Goal: Task Accomplishment & Management: Complete application form

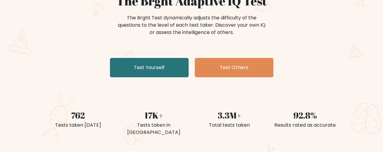
scroll to position [69, 0]
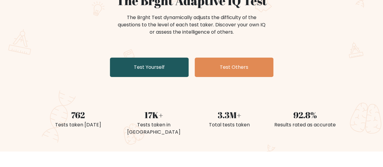
click at [155, 67] on link "Test Yourself" at bounding box center [149, 67] width 79 height 19
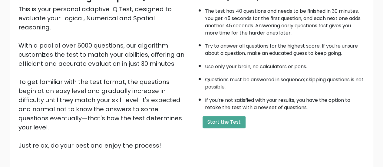
scroll to position [110, 0]
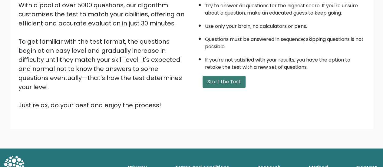
click at [212, 80] on button "Start the Test" at bounding box center [224, 82] width 43 height 12
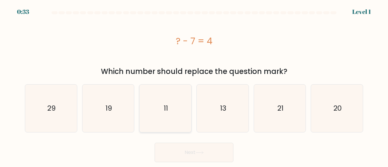
click at [163, 108] on icon "11" at bounding box center [166, 109] width 48 height 48
click at [194, 85] on input "c. 11" at bounding box center [194, 85] width 0 height 2
radio input "true"
click at [186, 149] on button "Next" at bounding box center [194, 152] width 79 height 19
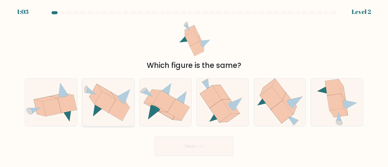
click at [105, 102] on icon at bounding box center [105, 102] width 22 height 22
click at [194, 85] on input "b." at bounding box center [194, 85] width 0 height 2
radio input "true"
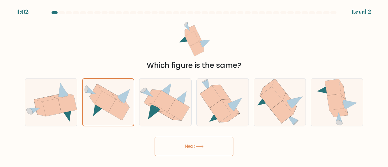
click at [187, 146] on button "Next" at bounding box center [194, 146] width 79 height 19
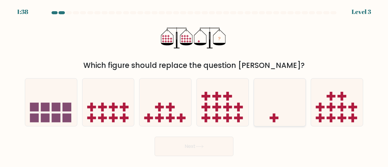
click at [267, 99] on icon at bounding box center [280, 102] width 52 height 43
click at [194, 85] on input "e." at bounding box center [194, 85] width 0 height 2
radio input "true"
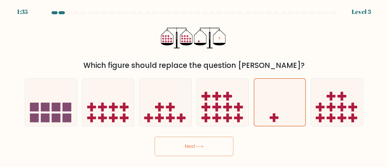
click at [203, 146] on icon at bounding box center [199, 146] width 7 height 3
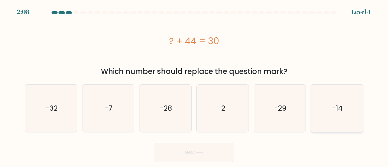
click at [351, 105] on icon "-14" at bounding box center [337, 109] width 48 height 48
click at [194, 85] on input "f. -14" at bounding box center [194, 85] width 0 height 2
radio input "true"
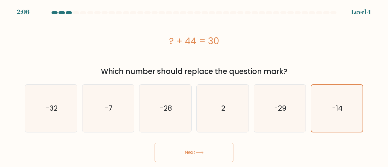
click at [189, 152] on button "Next" at bounding box center [194, 152] width 79 height 19
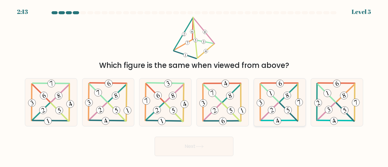
click at [281, 103] on icon at bounding box center [279, 102] width 48 height 48
click at [194, 85] on input "e." at bounding box center [194, 85] width 0 height 2
radio input "true"
click at [203, 150] on button "Next" at bounding box center [194, 146] width 79 height 19
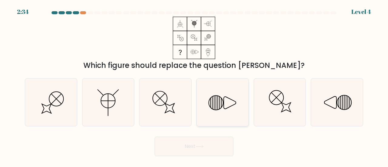
click at [216, 102] on line at bounding box center [216, 103] width 0 height 14
click at [194, 85] on input "d." at bounding box center [194, 85] width 0 height 2
radio input "true"
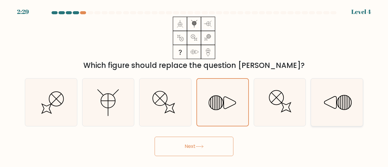
click at [328, 102] on icon at bounding box center [337, 102] width 48 height 48
click at [194, 85] on input "f." at bounding box center [194, 85] width 0 height 2
radio input "true"
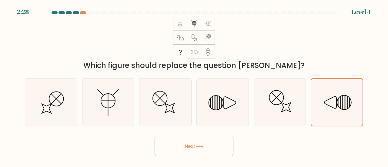
click at [206, 155] on button "Next" at bounding box center [194, 146] width 79 height 19
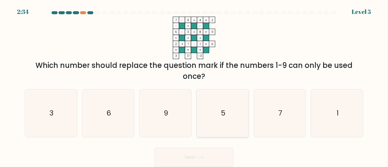
click at [225, 106] on icon "5" at bounding box center [223, 113] width 48 height 48
click at [194, 85] on input "d. 5" at bounding box center [194, 85] width 0 height 2
radio input "true"
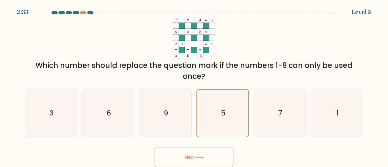
click at [203, 152] on button "Next" at bounding box center [194, 157] width 79 height 19
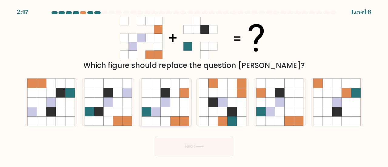
click at [169, 104] on icon at bounding box center [165, 102] width 9 height 9
click at [194, 85] on input "c." at bounding box center [194, 85] width 0 height 2
radio input "true"
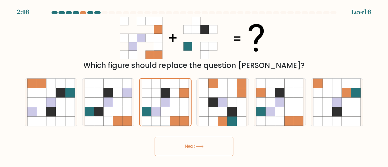
click at [187, 148] on button "Next" at bounding box center [194, 146] width 79 height 19
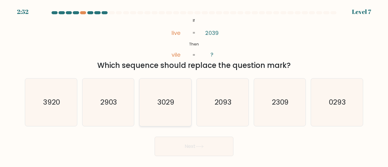
click at [175, 111] on icon "3029" at bounding box center [166, 102] width 48 height 48
click at [194, 85] on input "c. 3029" at bounding box center [194, 85] width 0 height 2
radio input "true"
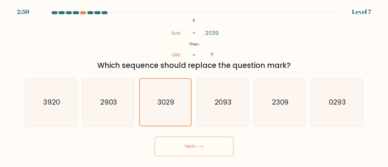
click at [198, 143] on button "Next" at bounding box center [194, 146] width 79 height 19
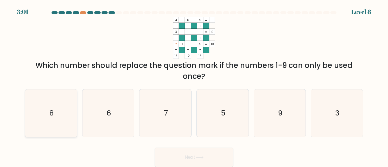
click at [62, 107] on icon "8" at bounding box center [51, 113] width 48 height 48
click at [194, 85] on input "a. 8" at bounding box center [194, 85] width 0 height 2
radio input "true"
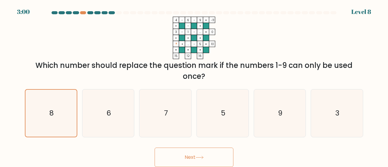
click at [191, 158] on button "Next" at bounding box center [194, 157] width 79 height 19
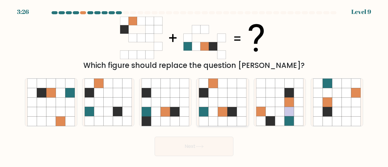
click at [227, 108] on icon at bounding box center [231, 111] width 9 height 9
click at [194, 85] on input "d." at bounding box center [194, 85] width 0 height 2
radio input "true"
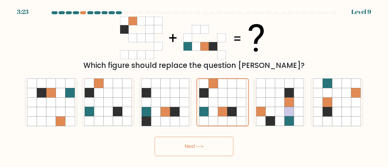
click at [198, 149] on button "Next" at bounding box center [194, 146] width 79 height 19
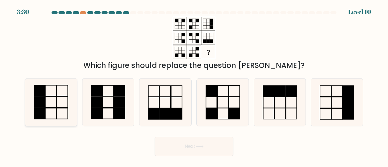
click at [59, 102] on icon at bounding box center [51, 102] width 48 height 48
click at [194, 85] on input "a." at bounding box center [194, 85] width 0 height 2
radio input "true"
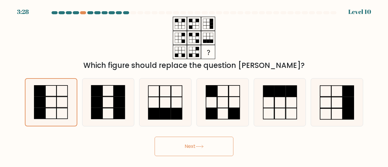
click at [211, 143] on button "Next" at bounding box center [194, 146] width 79 height 19
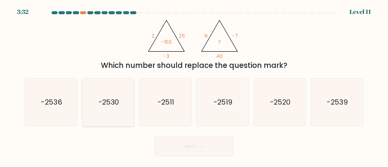
click at [95, 107] on icon "-2530" at bounding box center [109, 102] width 48 height 48
click at [194, 85] on input "b. -2530" at bounding box center [194, 85] width 0 height 2
radio input "true"
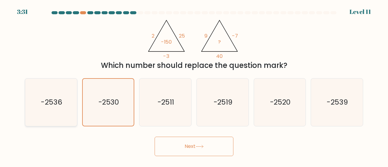
click at [66, 103] on icon "-2536" at bounding box center [51, 102] width 48 height 48
click at [194, 85] on input "a. -2536" at bounding box center [194, 85] width 0 height 2
radio input "true"
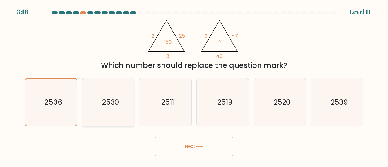
click at [128, 104] on icon "-2530" at bounding box center [109, 102] width 48 height 48
click at [194, 85] on input "b. -2530" at bounding box center [194, 85] width 0 height 2
radio input "true"
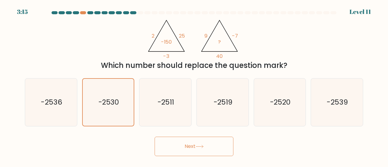
click at [188, 145] on button "Next" at bounding box center [194, 146] width 79 height 19
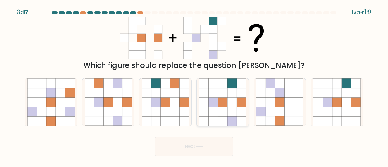
click at [227, 107] on icon at bounding box center [222, 102] width 9 height 9
click at [194, 85] on input "d." at bounding box center [194, 85] width 0 height 2
radio input "true"
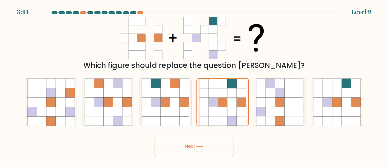
click at [196, 144] on button "Next" at bounding box center [194, 146] width 79 height 19
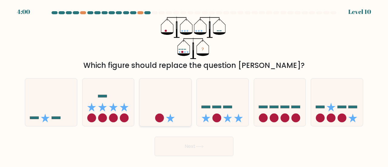
click at [169, 103] on icon at bounding box center [165, 102] width 52 height 43
click at [194, 85] on input "c." at bounding box center [194, 85] width 0 height 2
radio input "true"
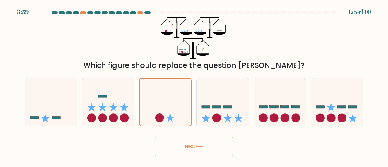
click at [195, 149] on button "Next" at bounding box center [194, 146] width 79 height 19
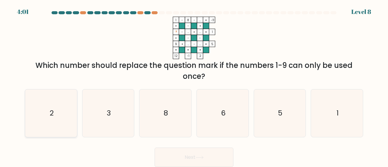
click at [60, 116] on icon "2" at bounding box center [51, 113] width 48 height 48
click at [194, 85] on input "a. 2" at bounding box center [194, 85] width 0 height 2
radio input "true"
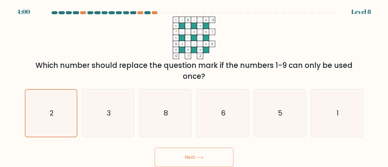
click at [185, 158] on button "Next" at bounding box center [194, 157] width 79 height 19
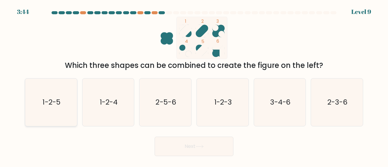
click at [64, 110] on icon "1-2-5" at bounding box center [51, 102] width 48 height 48
click at [194, 85] on input "a. 1-2-5" at bounding box center [194, 85] width 0 height 2
radio input "true"
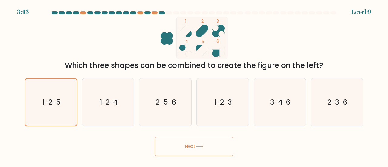
click at [177, 144] on button "Next" at bounding box center [194, 146] width 79 height 19
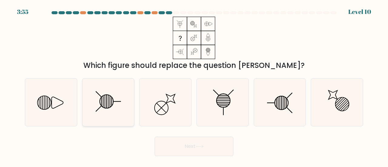
click at [109, 107] on icon at bounding box center [109, 102] width 48 height 48
click at [194, 85] on input "b." at bounding box center [194, 85] width 0 height 2
radio input "true"
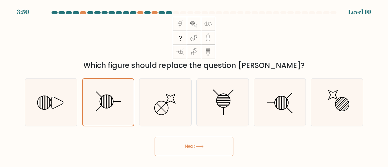
click at [196, 147] on button "Next" at bounding box center [194, 146] width 79 height 19
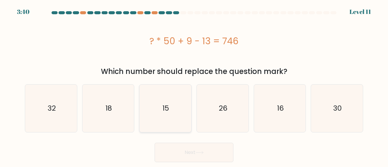
click at [167, 93] on icon "15" at bounding box center [166, 109] width 48 height 48
click at [194, 85] on input "c. 15" at bounding box center [194, 85] width 0 height 2
radio input "true"
click at [193, 151] on button "Next" at bounding box center [194, 152] width 79 height 19
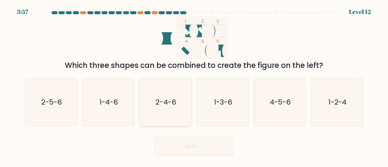
click at [174, 103] on text "2-4-6" at bounding box center [166, 102] width 20 height 10
click at [194, 85] on input "c. 2-4-6" at bounding box center [194, 85] width 0 height 2
radio input "true"
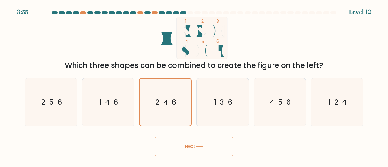
click at [193, 145] on button "Next" at bounding box center [194, 146] width 79 height 19
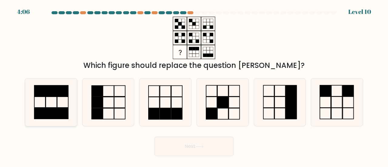
click at [59, 100] on icon at bounding box center [51, 102] width 48 height 48
click at [194, 85] on input "a." at bounding box center [194, 85] width 0 height 2
radio input "true"
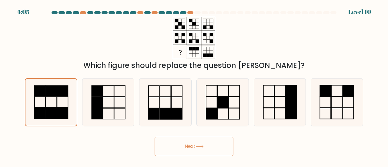
click at [214, 142] on button "Next" at bounding box center [194, 146] width 79 height 19
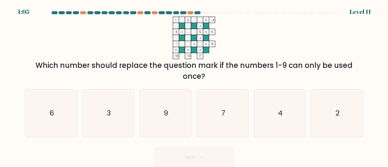
drag, startPoint x: 177, startPoint y: 31, endPoint x: 178, endPoint y: 34, distance: 3.4
click at [178, 34] on icon "1 - 2 - ... -4 - - + 4 + ... - 5 5 - - + ? - ... + ... = 8 = = = = -10 -12 17 =" at bounding box center [194, 38] width 182 height 42
click at [178, 46] on rect at bounding box center [176, 44] width 6 height 6
click at [175, 118] on icon "9" at bounding box center [166, 113] width 48 height 48
click at [194, 85] on input "c. 9" at bounding box center [194, 85] width 0 height 2
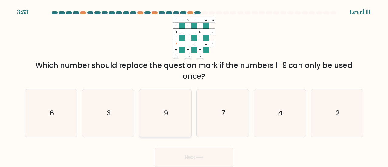
radio input "true"
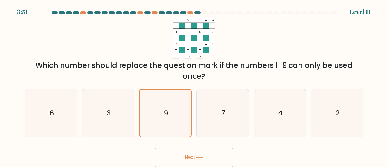
click at [198, 154] on button "Next" at bounding box center [194, 157] width 79 height 19
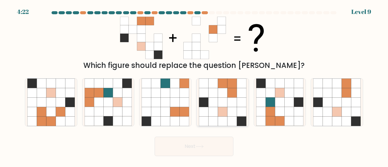
click at [223, 96] on icon at bounding box center [222, 92] width 9 height 9
click at [194, 85] on input "d." at bounding box center [194, 85] width 0 height 2
radio input "true"
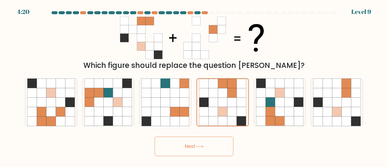
click at [193, 144] on button "Next" at bounding box center [194, 146] width 79 height 19
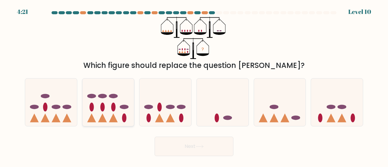
click at [114, 118] on icon at bounding box center [113, 118] width 9 height 9
click at [194, 85] on input "b." at bounding box center [194, 85] width 0 height 2
radio input "true"
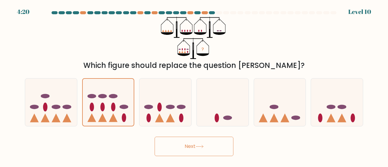
click at [187, 146] on button "Next" at bounding box center [194, 146] width 79 height 19
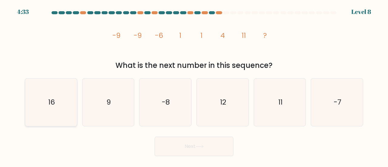
click at [51, 112] on icon "16" at bounding box center [51, 102] width 48 height 48
click at [194, 85] on input "a. 16" at bounding box center [194, 85] width 0 height 2
radio input "true"
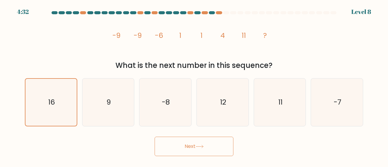
click at [196, 148] on button "Next" at bounding box center [194, 146] width 79 height 19
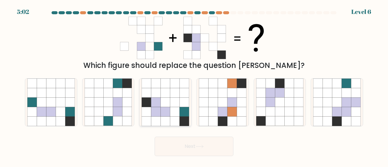
click at [168, 116] on icon at bounding box center [165, 111] width 9 height 9
click at [194, 85] on input "c." at bounding box center [194, 85] width 0 height 2
radio input "true"
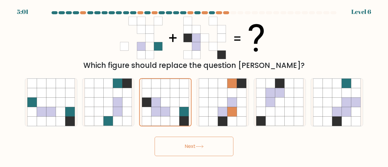
click at [197, 146] on icon at bounding box center [199, 146] width 8 height 3
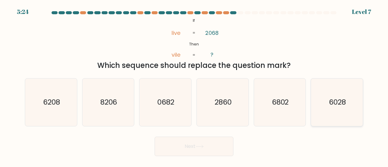
click at [324, 102] on icon "6028" at bounding box center [337, 102] width 48 height 48
click at [194, 85] on input "f. 6028" at bounding box center [194, 85] width 0 height 2
radio input "true"
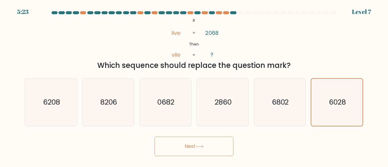
click at [206, 139] on button "Next" at bounding box center [194, 146] width 79 height 19
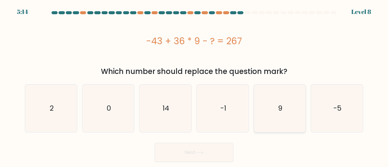
click at [274, 107] on icon "9" at bounding box center [280, 109] width 48 height 48
click at [194, 85] on input "e. 9" at bounding box center [194, 85] width 0 height 2
radio input "true"
click at [192, 145] on button "Next" at bounding box center [194, 152] width 79 height 19
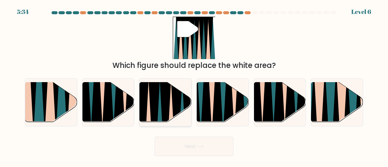
click at [158, 105] on icon at bounding box center [159, 123] width 11 height 103
click at [194, 85] on input "c." at bounding box center [194, 85] width 0 height 2
radio input "true"
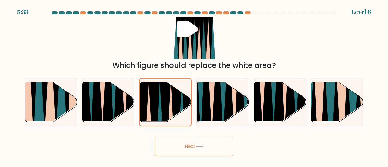
click at [170, 151] on button "Next" at bounding box center [194, 146] width 79 height 19
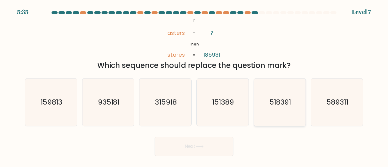
click at [272, 107] on text "518391" at bounding box center [280, 102] width 22 height 10
click at [194, 85] on input "e. 518391" at bounding box center [194, 85] width 0 height 2
radio input "true"
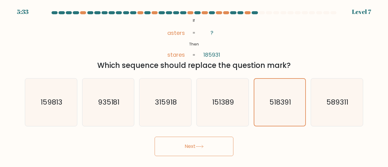
click at [203, 146] on icon at bounding box center [199, 146] width 7 height 3
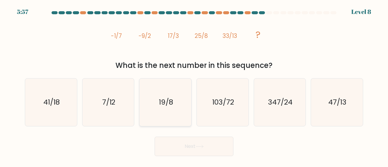
click at [156, 100] on icon "19/8" at bounding box center [166, 102] width 48 height 48
click at [194, 85] on input "c. 19/8" at bounding box center [194, 85] width 0 height 2
radio input "true"
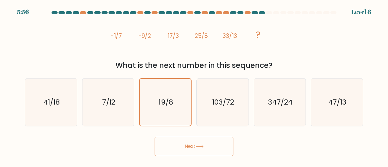
click at [176, 145] on button "Next" at bounding box center [194, 146] width 79 height 19
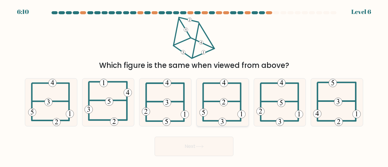
click at [219, 95] on icon at bounding box center [222, 102] width 46 height 48
click at [194, 85] on input "d." at bounding box center [194, 85] width 0 height 2
radio input "true"
click at [206, 150] on button "Next" at bounding box center [194, 146] width 79 height 19
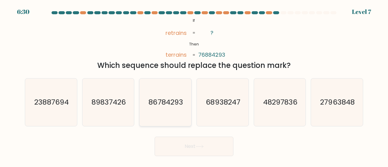
click at [161, 97] on text "86784293" at bounding box center [166, 102] width 34 height 10
click at [194, 85] on input "c. 86784293" at bounding box center [194, 85] width 0 height 2
radio input "true"
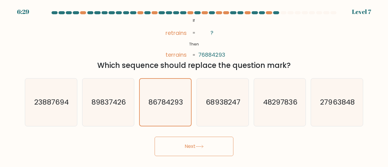
click at [174, 143] on button "Next" at bounding box center [194, 146] width 79 height 19
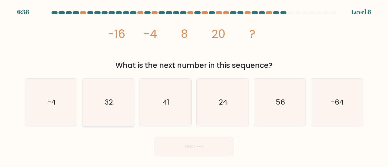
click at [114, 116] on icon "32" at bounding box center [109, 102] width 48 height 48
click at [194, 85] on input "b. 32" at bounding box center [194, 85] width 0 height 2
radio input "true"
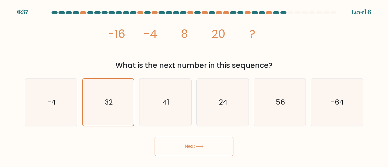
click at [218, 149] on button "Next" at bounding box center [194, 146] width 79 height 19
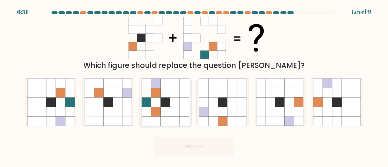
click at [157, 99] on icon at bounding box center [155, 102] width 9 height 9
click at [194, 85] on input "c." at bounding box center [194, 85] width 0 height 2
radio input "true"
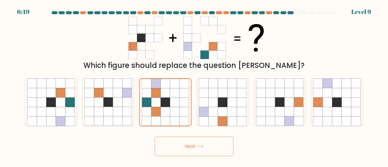
click at [187, 146] on button "Next" at bounding box center [194, 146] width 79 height 19
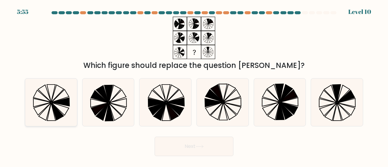
click at [58, 94] on icon at bounding box center [51, 102] width 48 height 48
click at [194, 85] on input "a." at bounding box center [194, 85] width 0 height 2
radio input "true"
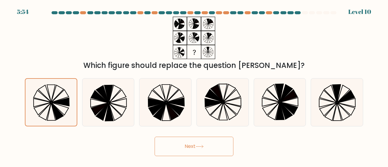
click at [198, 148] on icon at bounding box center [199, 146] width 8 height 3
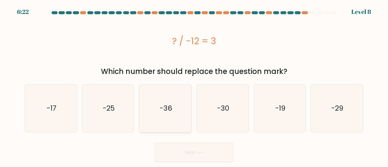
click at [173, 119] on icon "-36" at bounding box center [166, 109] width 48 height 48
click at [194, 85] on input "c. -36" at bounding box center [194, 85] width 0 height 2
radio input "true"
click at [193, 148] on button "Next" at bounding box center [194, 152] width 79 height 19
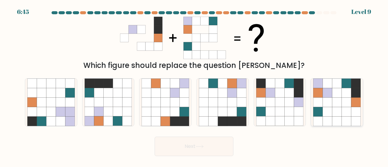
click at [318, 111] on icon at bounding box center [317, 111] width 9 height 9
click at [194, 85] on input "f." at bounding box center [194, 85] width 0 height 2
radio input "true"
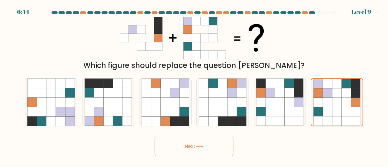
click at [223, 140] on button "Next" at bounding box center [194, 146] width 79 height 19
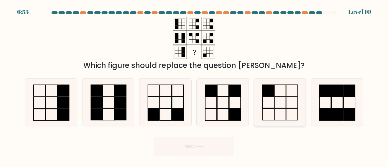
click at [278, 93] on icon at bounding box center [280, 102] width 48 height 48
click at [194, 85] on input "e." at bounding box center [194, 85] width 0 height 2
radio input "true"
click at [211, 144] on button "Next" at bounding box center [194, 146] width 79 height 19
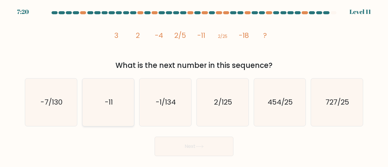
click at [114, 103] on icon "-11" at bounding box center [109, 102] width 48 height 48
click at [194, 85] on input "b. -11" at bounding box center [194, 85] width 0 height 2
radio input "true"
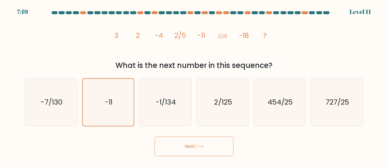
click at [190, 151] on button "Next" at bounding box center [194, 146] width 79 height 19
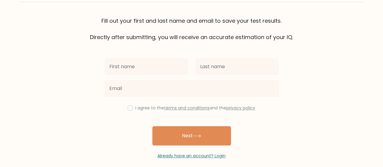
scroll to position [44, 0]
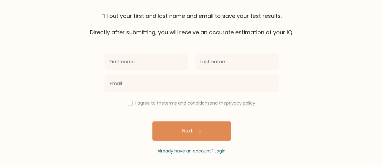
click at [130, 64] on input "text" at bounding box center [147, 61] width 84 height 17
type input "Zakaria"
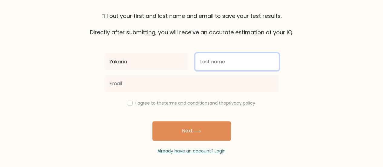
click at [209, 68] on input "text" at bounding box center [237, 61] width 84 height 17
type input "MAALIM"
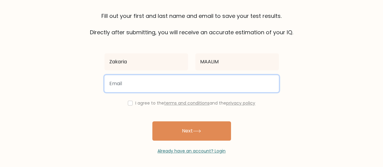
click at [188, 82] on input "email" at bounding box center [192, 83] width 175 height 17
type input "olyblv@outlook.com"
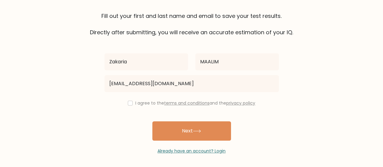
click at [132, 104] on div "I agree to the terms and conditions and the privacy policy" at bounding box center [192, 102] width 182 height 7
click at [130, 104] on input "checkbox" at bounding box center [130, 103] width 5 height 5
checkbox input "true"
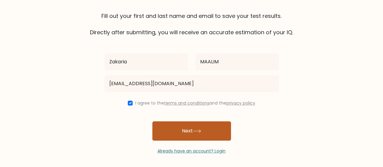
click at [179, 131] on button "Next" at bounding box center [191, 130] width 79 height 19
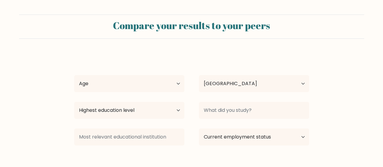
select select "KE"
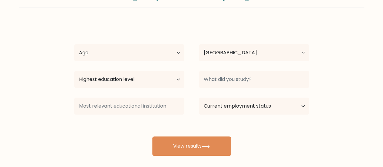
scroll to position [33, 0]
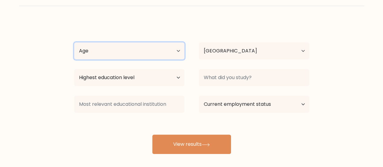
click at [170, 53] on select "Age Under [DEMOGRAPHIC_DATA] [DEMOGRAPHIC_DATA] [DEMOGRAPHIC_DATA] [DEMOGRAPHIC…" at bounding box center [129, 50] width 110 height 17
select select "25_34"
click at [74, 42] on select "Age Under [DEMOGRAPHIC_DATA] [DEMOGRAPHIC_DATA] [DEMOGRAPHIC_DATA] [DEMOGRAPHIC…" at bounding box center [129, 50] width 110 height 17
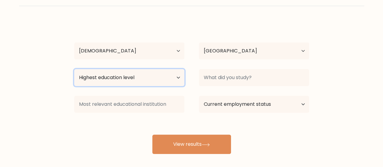
click at [177, 77] on select "Highest education level No schooling Primary Lower Secondary Upper Secondary Oc…" at bounding box center [129, 77] width 110 height 17
select select "upper_secondary"
click at [74, 69] on select "Highest education level No schooling Primary Lower Secondary Upper Secondary Oc…" at bounding box center [129, 77] width 110 height 17
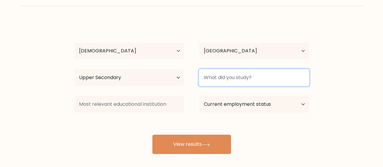
click at [233, 75] on input at bounding box center [254, 77] width 110 height 17
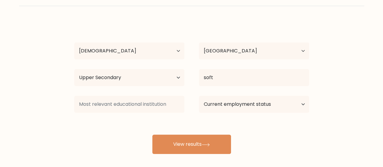
click at [235, 92] on div "Zakaria MAALIM Age Under 18 years old 18-24 years old 25-34 years old 35-44 yea…" at bounding box center [192, 87] width 242 height 133
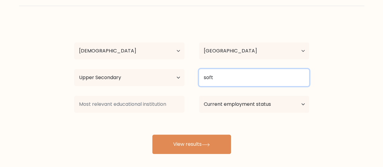
click at [236, 79] on input "soft" at bounding box center [254, 77] width 110 height 17
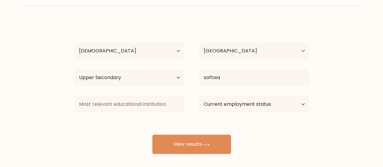
click at [225, 92] on div "Zakaria MAALIM Age Under 18 years old 18-24 years old 25-34 years old 35-44 yea…" at bounding box center [192, 87] width 242 height 133
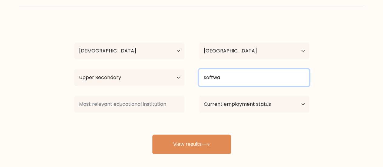
click at [235, 77] on input "softwa" at bounding box center [254, 77] width 110 height 17
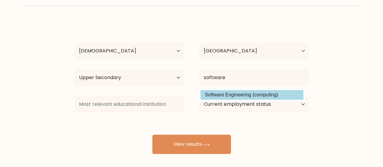
click at [236, 92] on div "Zakaria MAALIM Age Under 18 years old 18-24 years old 25-34 years old 35-44 yea…" at bounding box center [192, 87] width 242 height 133
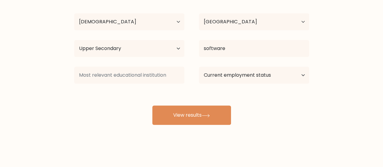
scroll to position [62, 0]
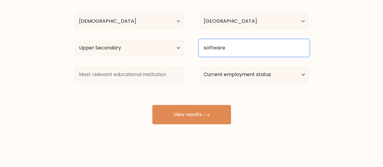
click at [245, 47] on input "software" at bounding box center [254, 47] width 110 height 17
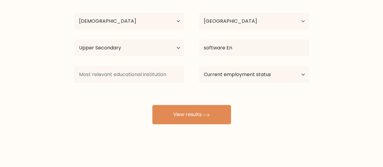
click at [243, 65] on div "Zakaria MAALIM Age Under 18 years old 18-24 years old 25-34 years old 35-44 yea…" at bounding box center [192, 57] width 242 height 133
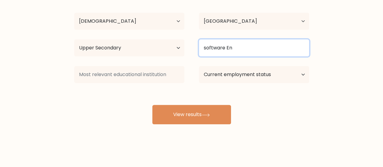
click at [249, 50] on input "software En" at bounding box center [254, 47] width 110 height 17
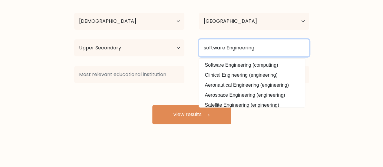
type input "software Engineering"
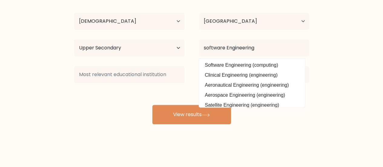
click at [160, 85] on div "Zakaria MAALIM Age Under 18 years old 18-24 years old 25-34 years old 35-44 yea…" at bounding box center [192, 57] width 242 height 133
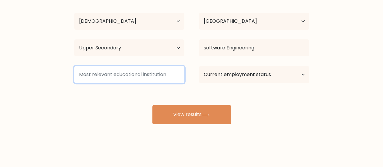
click at [148, 77] on input at bounding box center [129, 74] width 110 height 17
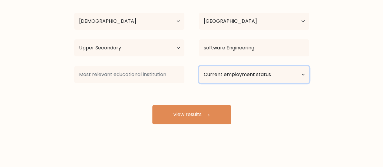
click at [236, 78] on select "Current employment status Employed Student Retired Other / prefer not to answer" at bounding box center [254, 74] width 110 height 17
select select "other"
click at [199, 66] on select "Current employment status Employed Student Retired Other / prefer not to answer" at bounding box center [254, 74] width 110 height 17
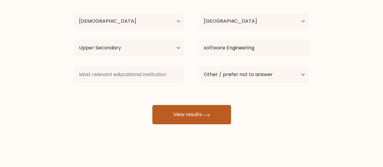
click at [191, 117] on button "View results" at bounding box center [191, 114] width 79 height 19
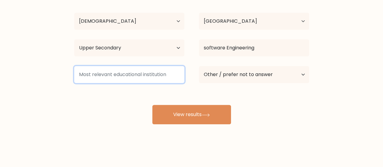
click at [124, 72] on input at bounding box center [129, 74] width 110 height 17
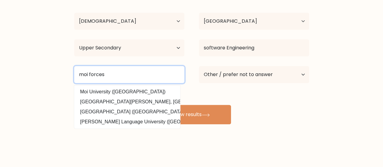
type input "moi forces"
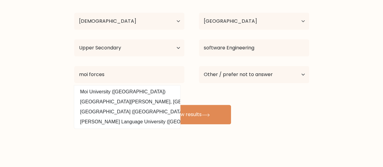
click at [63, 97] on form "Compare your results to your peers Zakaria MAALIM Age Under 18 years old 18-24 …" at bounding box center [191, 38] width 383 height 172
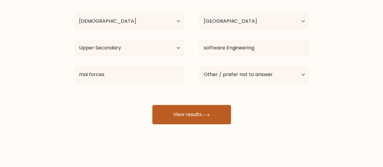
click at [177, 118] on button "View results" at bounding box center [191, 114] width 79 height 19
